Goal: Check status: Check status

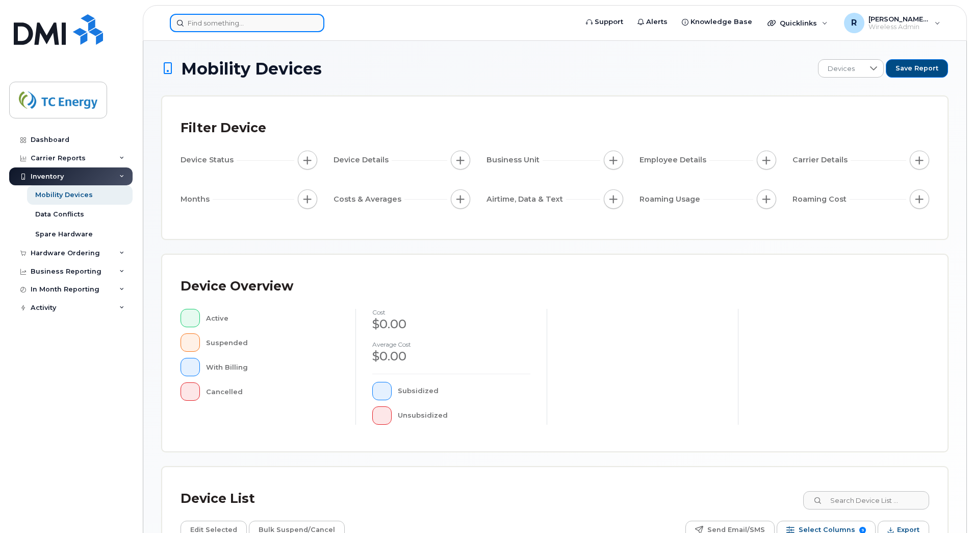
click at [253, 26] on input at bounding box center [247, 23] width 155 height 18
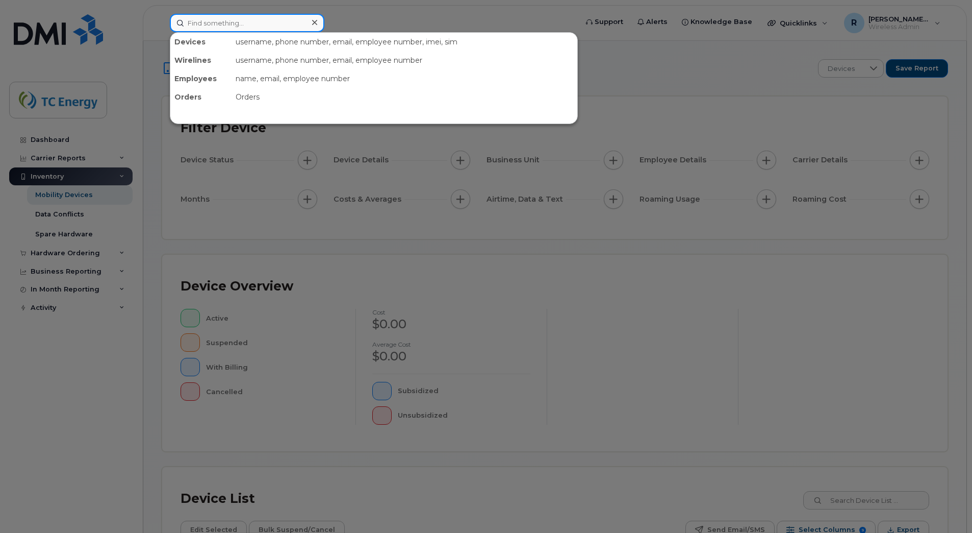
paste input "5561662560"
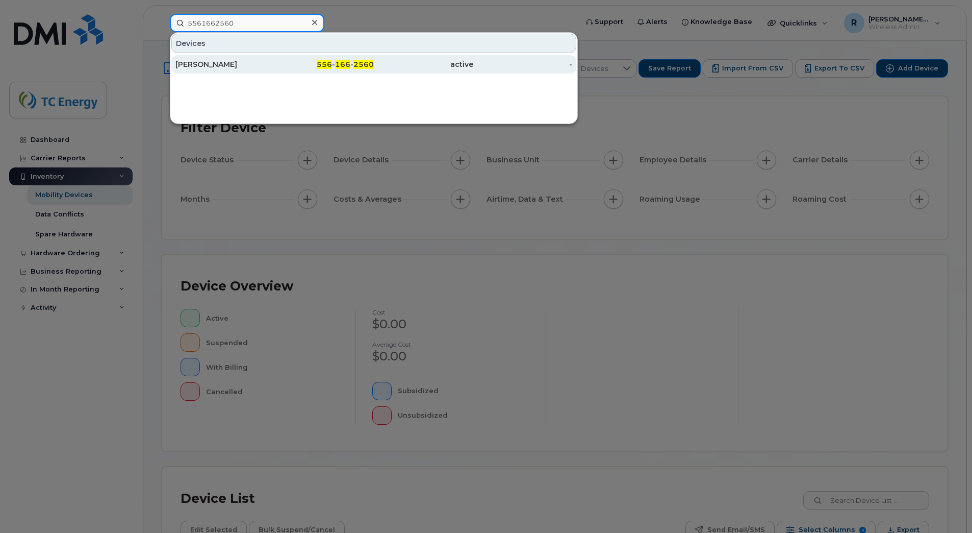
type input "5561662560"
click at [232, 69] on div "[PERSON_NAME]" at bounding box center [224, 64] width 99 height 18
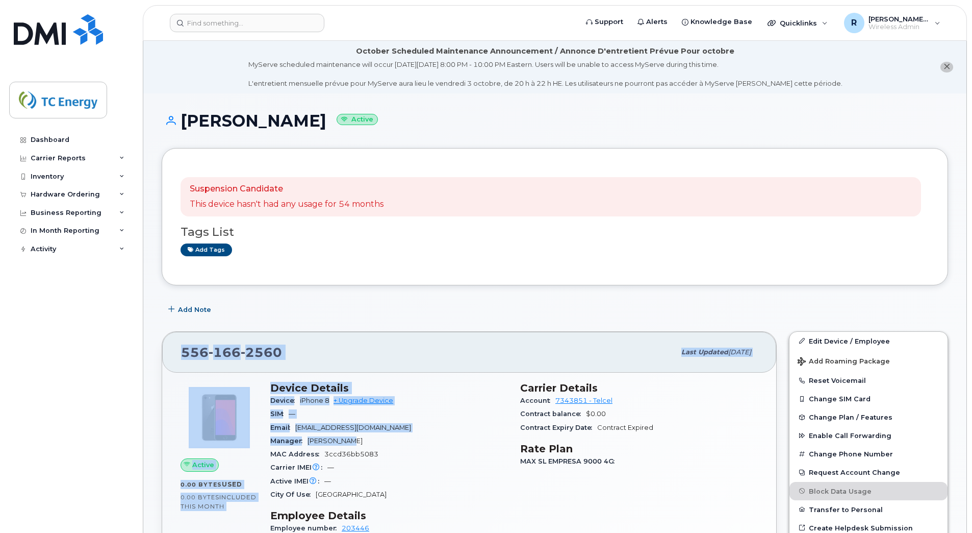
drag, startPoint x: 447, startPoint y: 439, endPoint x: 402, endPoint y: 282, distance: 163.5
